Goal: Information Seeking & Learning: Check status

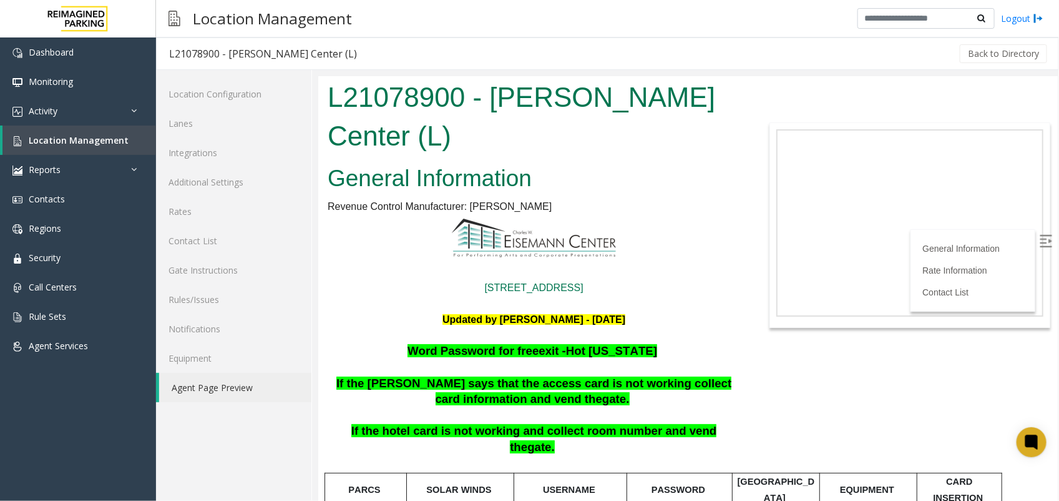
scroll to position [156, 0]
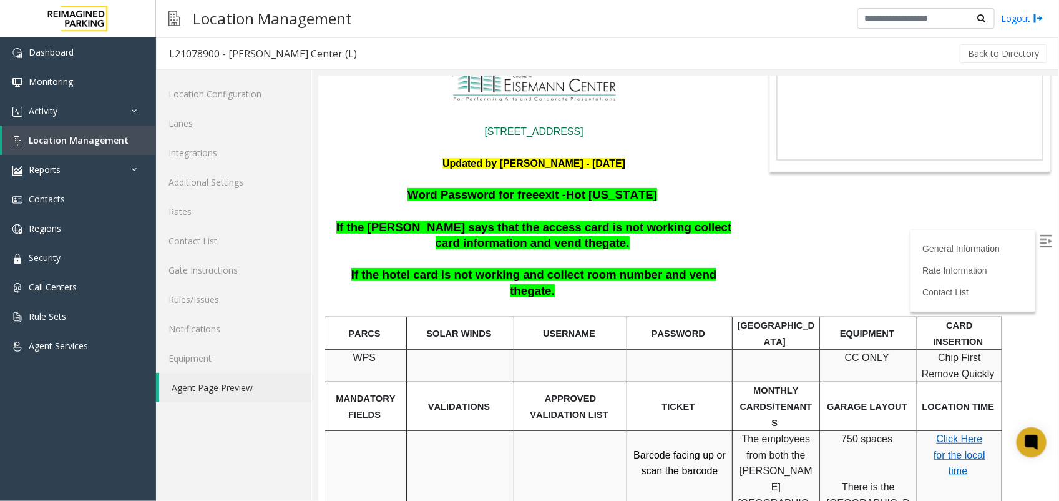
click at [219, 384] on link "Agent Page Preview" at bounding box center [235, 387] width 152 height 29
click at [66, 139] on span "Location Management" at bounding box center [79, 140] width 100 height 12
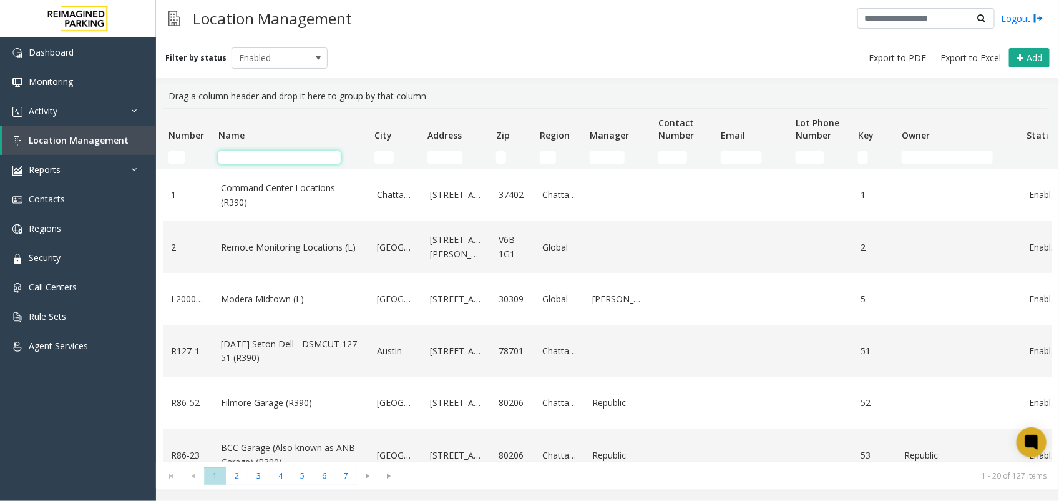
click at [258, 159] on input "Name Filter" at bounding box center [279, 157] width 122 height 12
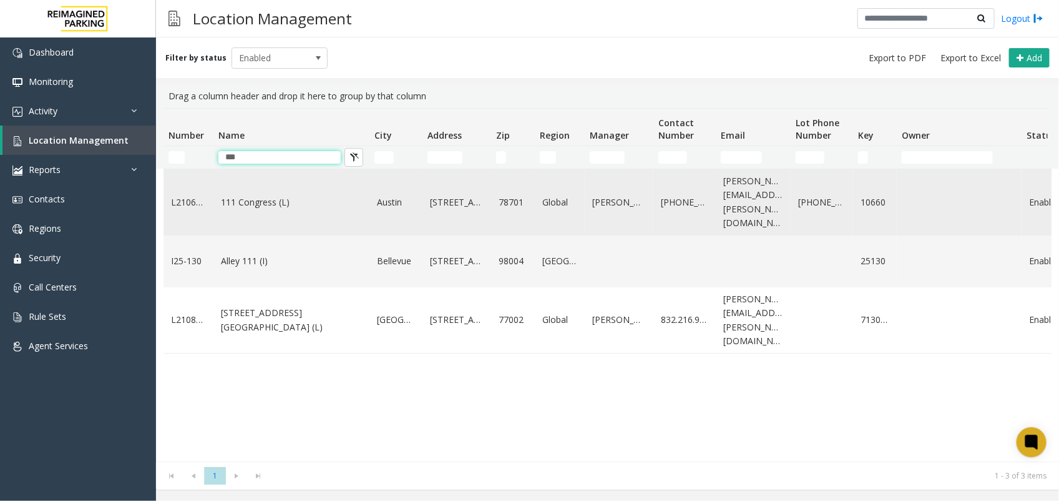
type input "***"
click at [285, 204] on td "111 Congress (L)" at bounding box center [291, 202] width 156 height 66
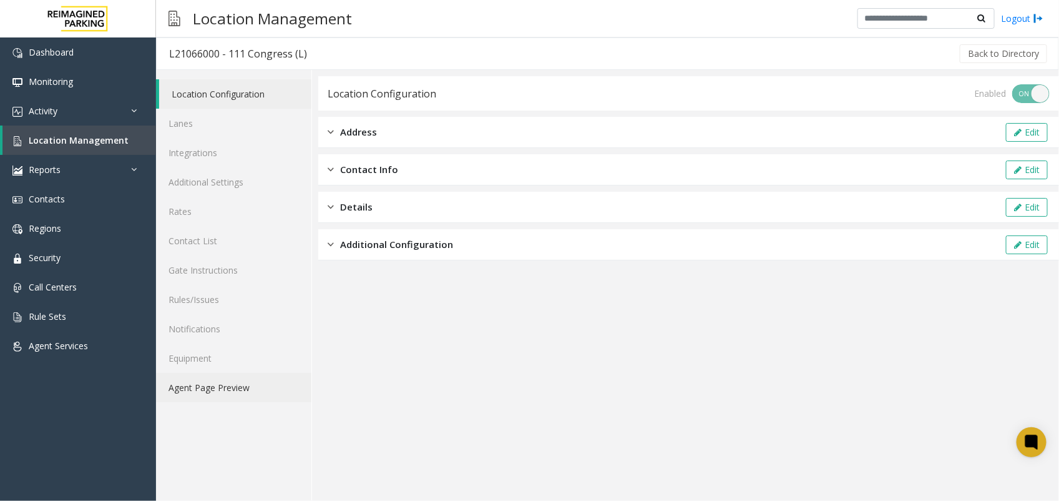
click at [205, 388] on link "Agent Page Preview" at bounding box center [233, 387] width 155 height 29
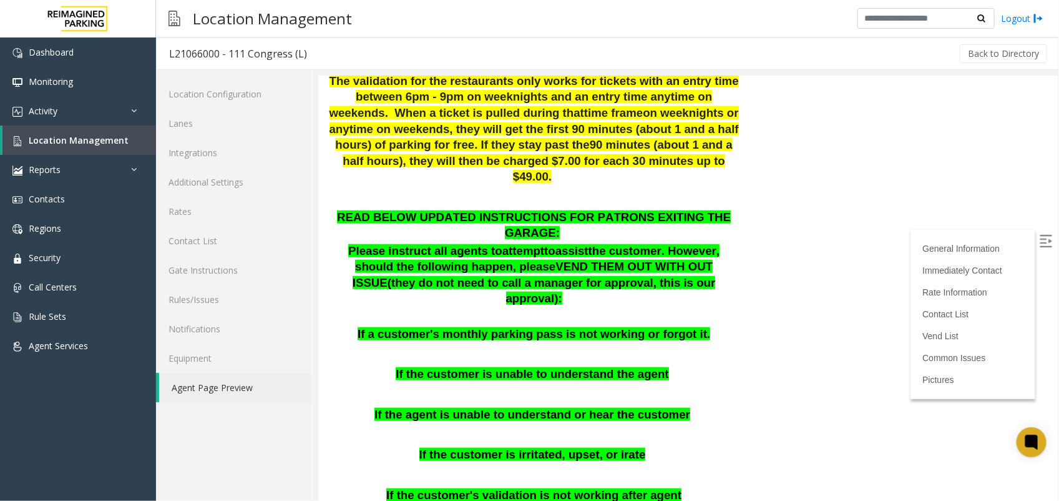
scroll to position [546, 0]
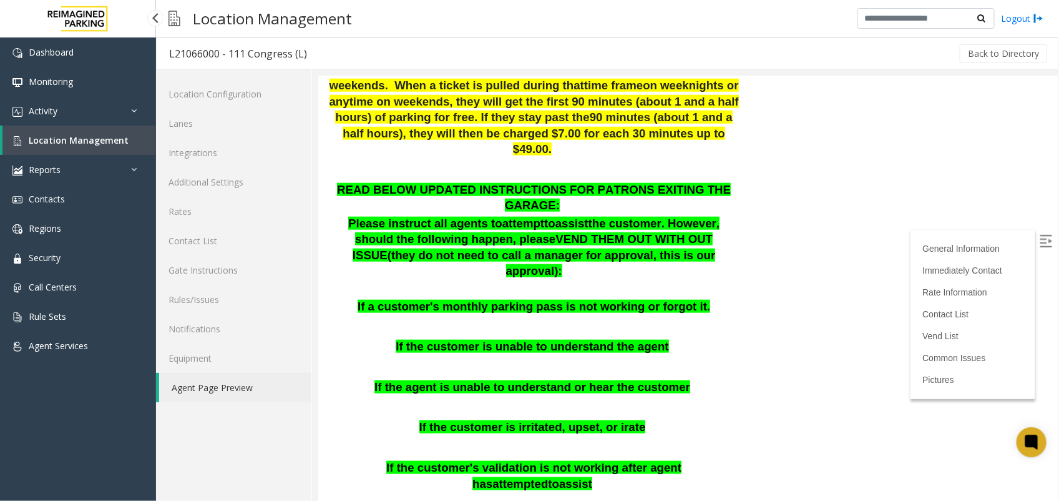
click at [79, 125] on link "Location Management" at bounding box center [79, 139] width 154 height 29
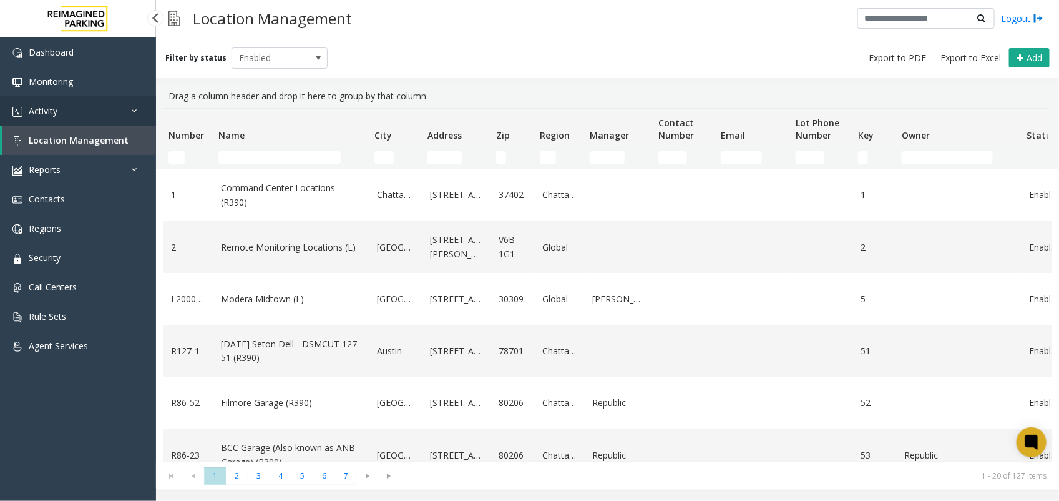
click at [50, 103] on link "Activity" at bounding box center [78, 110] width 156 height 29
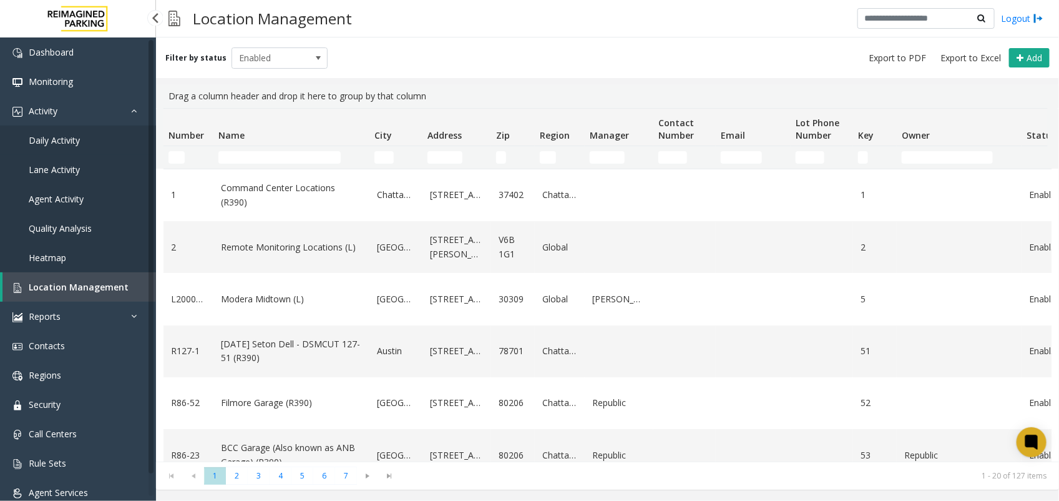
click at [71, 139] on span "Daily Activity" at bounding box center [54, 140] width 51 height 12
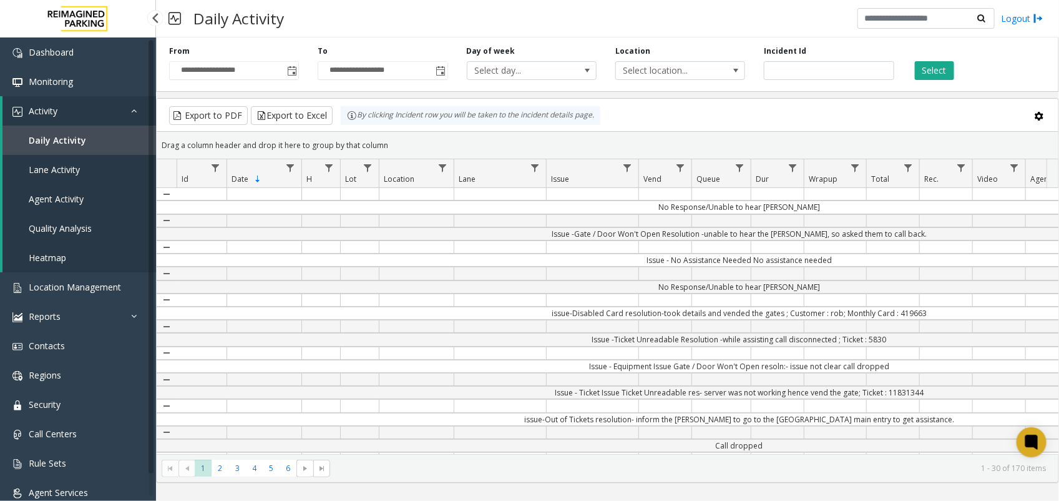
click at [72, 129] on link "Daily Activity" at bounding box center [79, 139] width 154 height 29
click at [47, 169] on span "Lane Activity" at bounding box center [54, 170] width 51 height 12
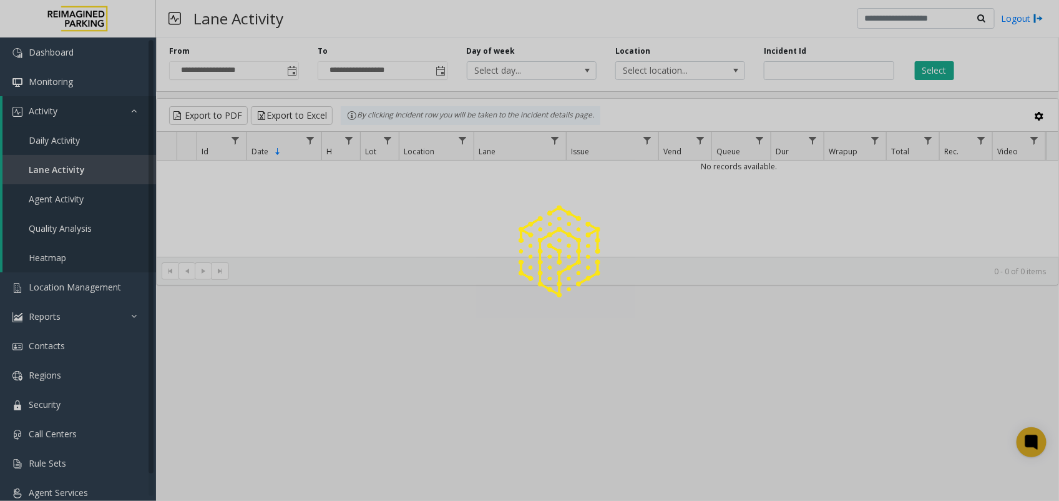
click at [51, 139] on div at bounding box center [529, 250] width 1059 height 501
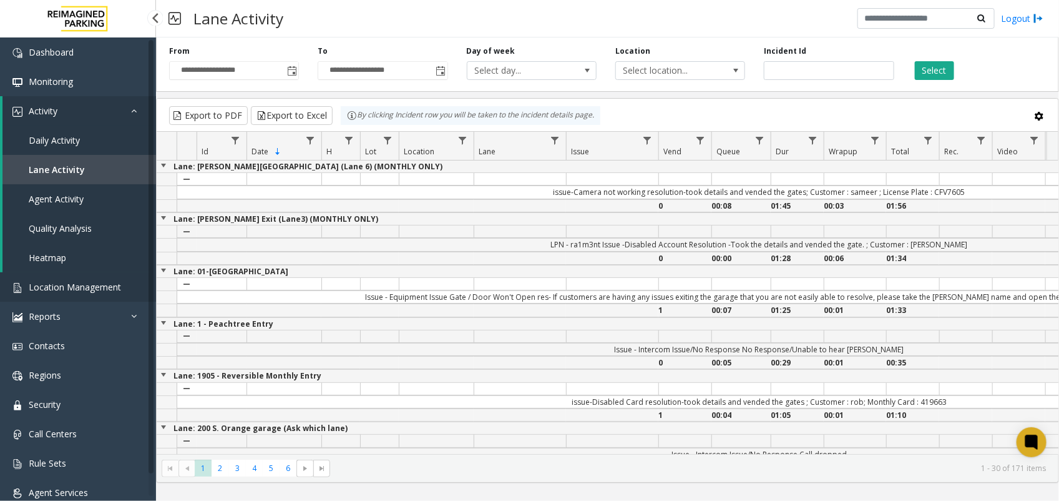
click at [71, 285] on span "Location Management" at bounding box center [75, 287] width 92 height 12
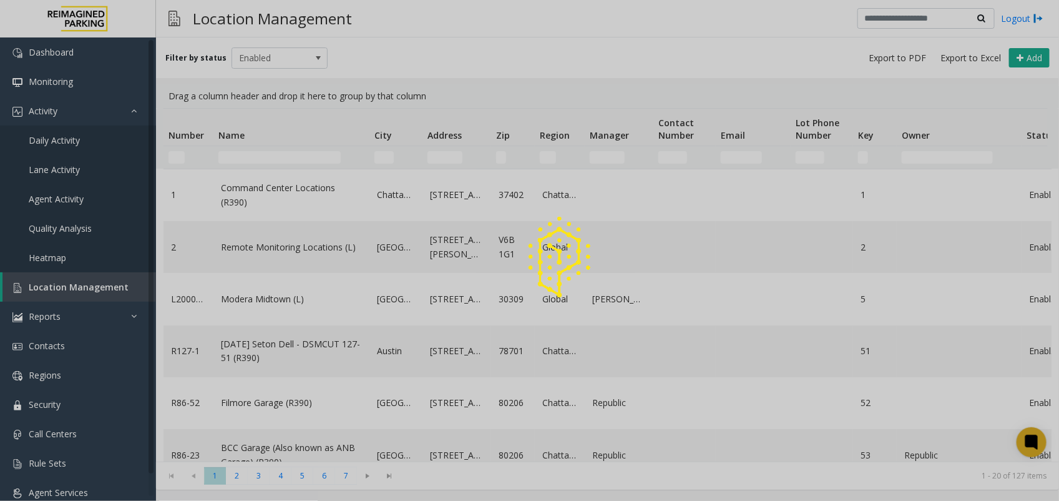
click at [51, 141] on div at bounding box center [529, 250] width 1059 height 501
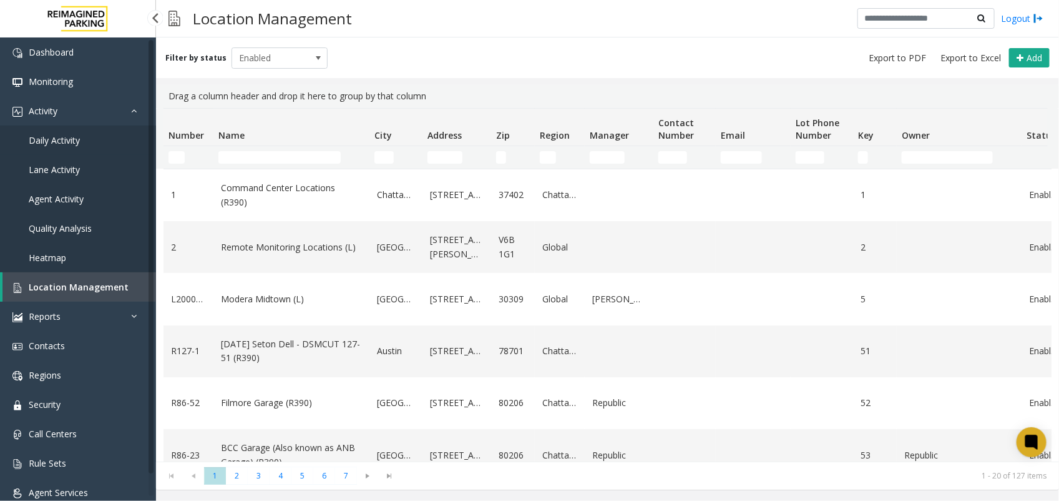
click at [60, 140] on span "Daily Activity" at bounding box center [54, 140] width 51 height 12
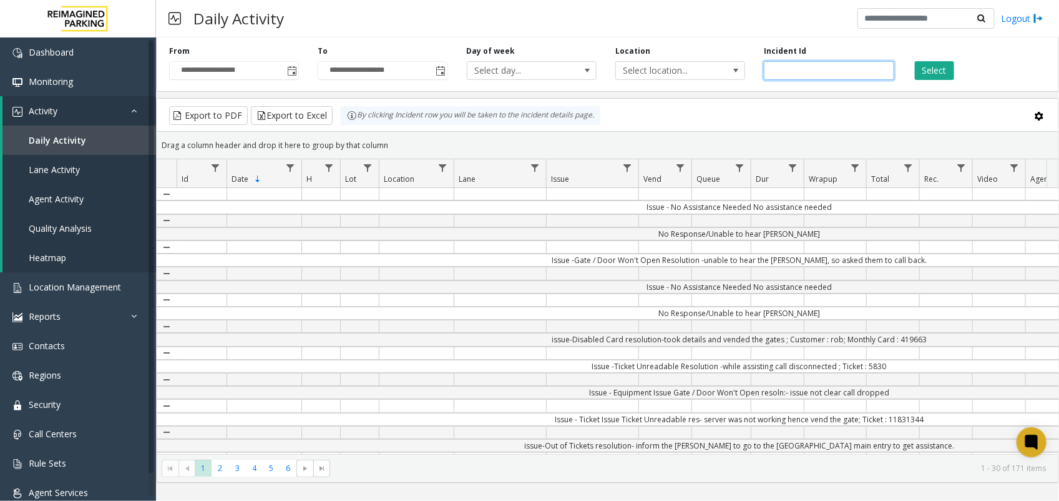
click at [846, 76] on input "number" at bounding box center [829, 70] width 130 height 19
paste input "*******"
type input "*******"
click at [937, 67] on button "Select" at bounding box center [934, 70] width 39 height 19
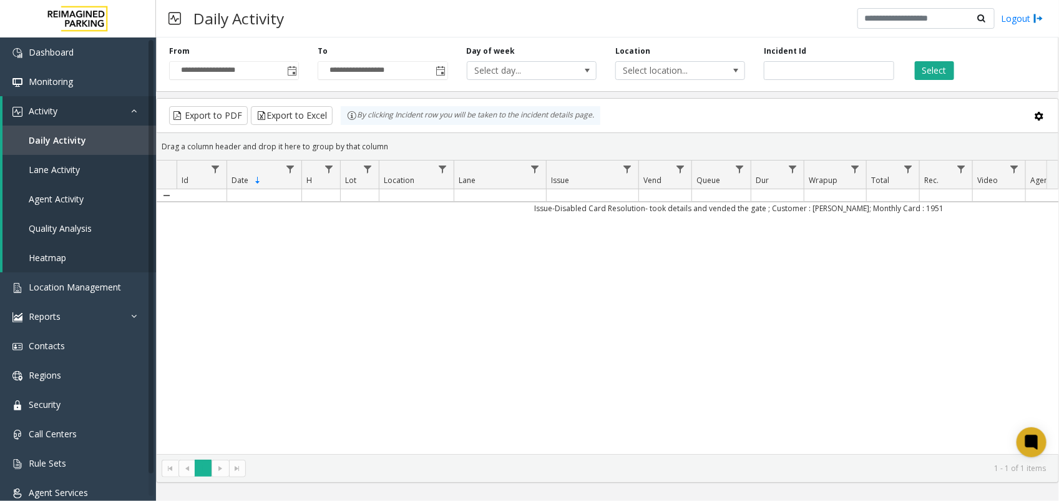
click at [200, 471] on span "1" at bounding box center [203, 467] width 17 height 17
